Goal: Information Seeking & Learning: Check status

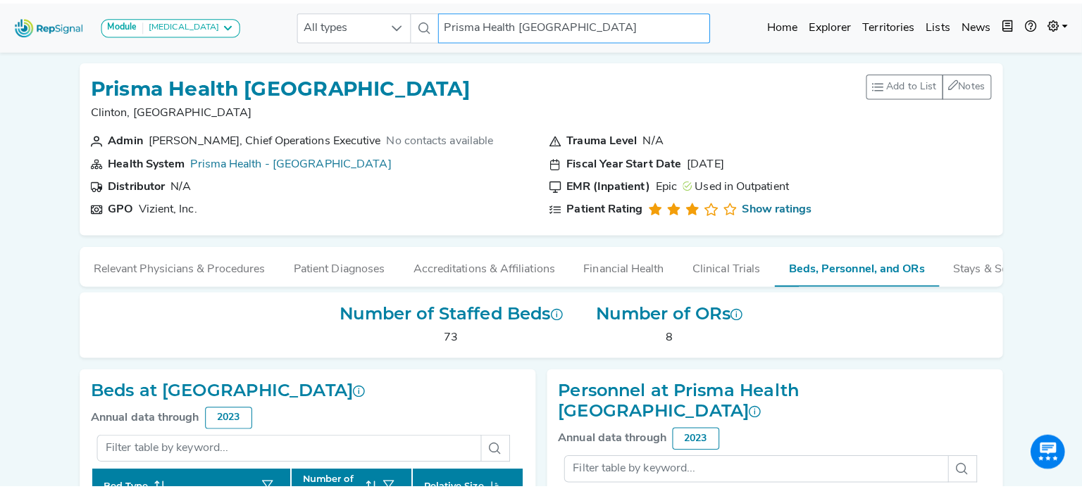
scroll to position [296, 0]
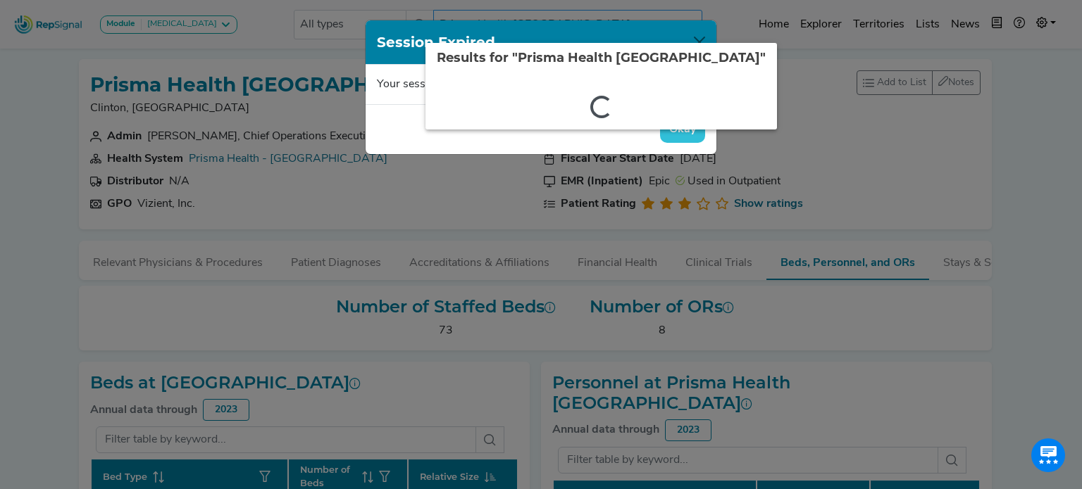
drag, startPoint x: 633, startPoint y: 20, endPoint x: 285, endPoint y: 15, distance: 348.6
click at [285, 15] on div "Module [MEDICAL_DATA] [MEDICAL_DATA] Disposable Bronchoscope SBRT SPE TTNA [MED…" at bounding box center [535, 458] width 1070 height 916
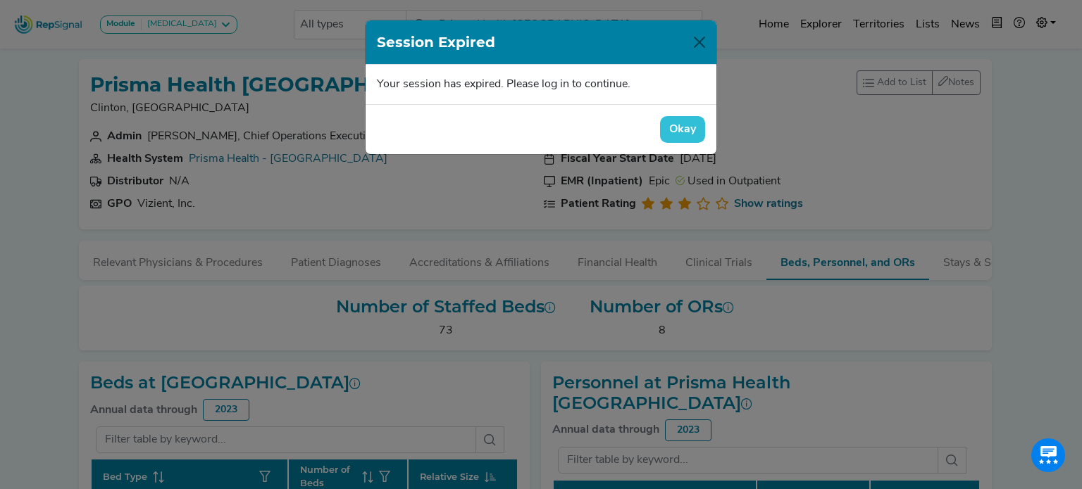
click at [687, 126] on button "Okay" at bounding box center [682, 129] width 45 height 27
